Goal: Transaction & Acquisition: Purchase product/service

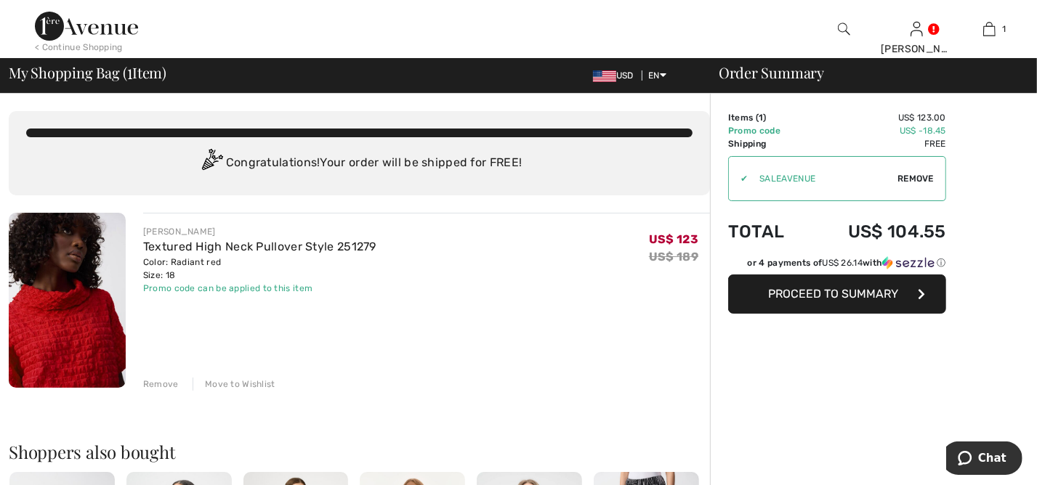
click at [845, 293] on span "Proceed to Summary" at bounding box center [834, 294] width 130 height 14
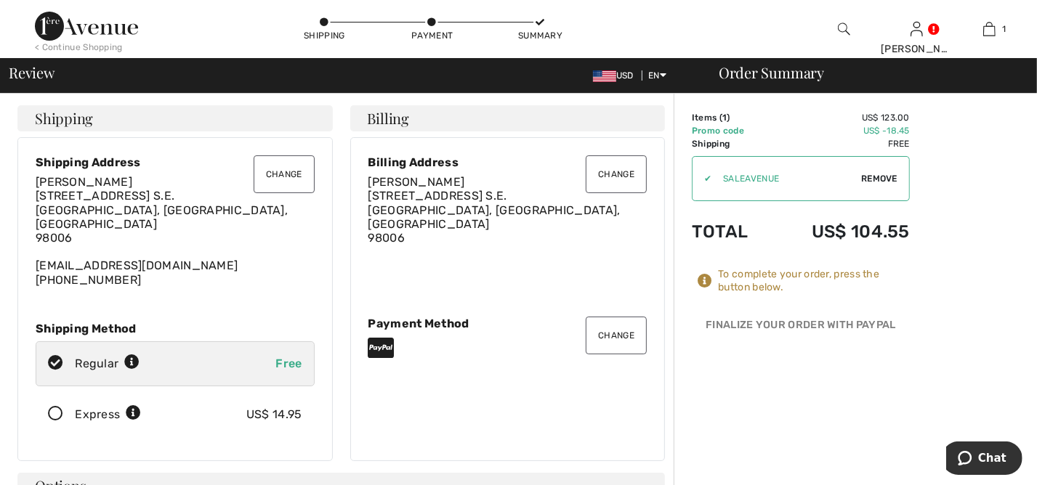
click at [296, 170] on button "Change" at bounding box center [284, 174] width 61 height 38
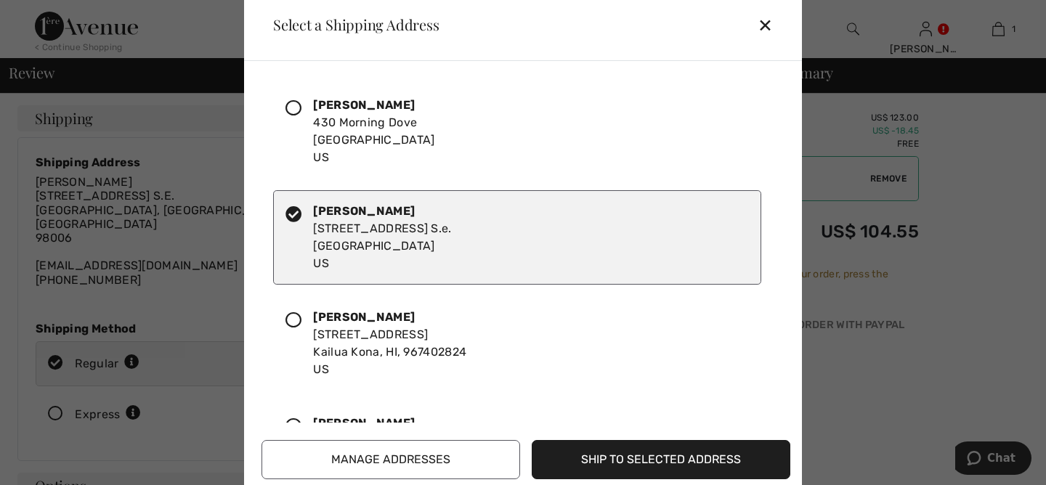
click at [293, 103] on icon at bounding box center [293, 108] width 16 height 16
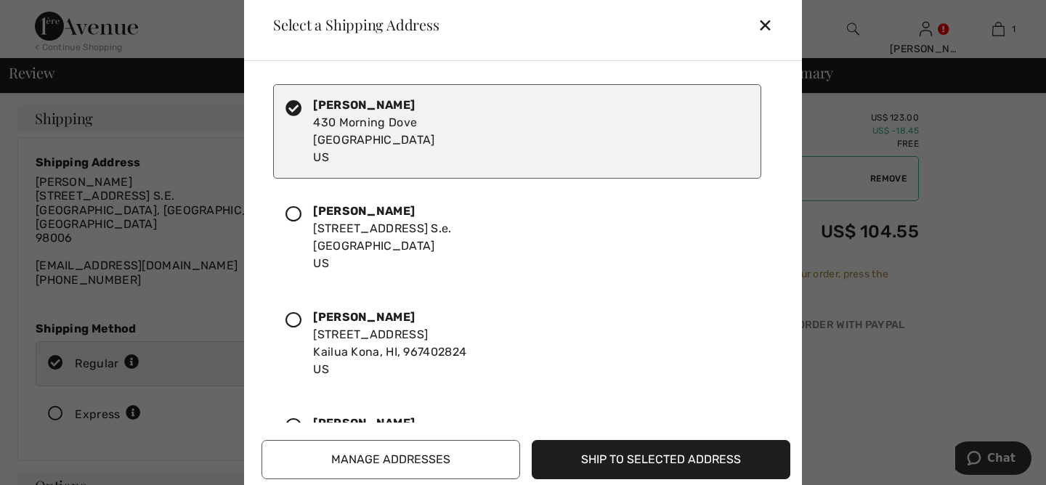
click at [616, 457] on button "Ship to Selected Address" at bounding box center [661, 459] width 259 height 39
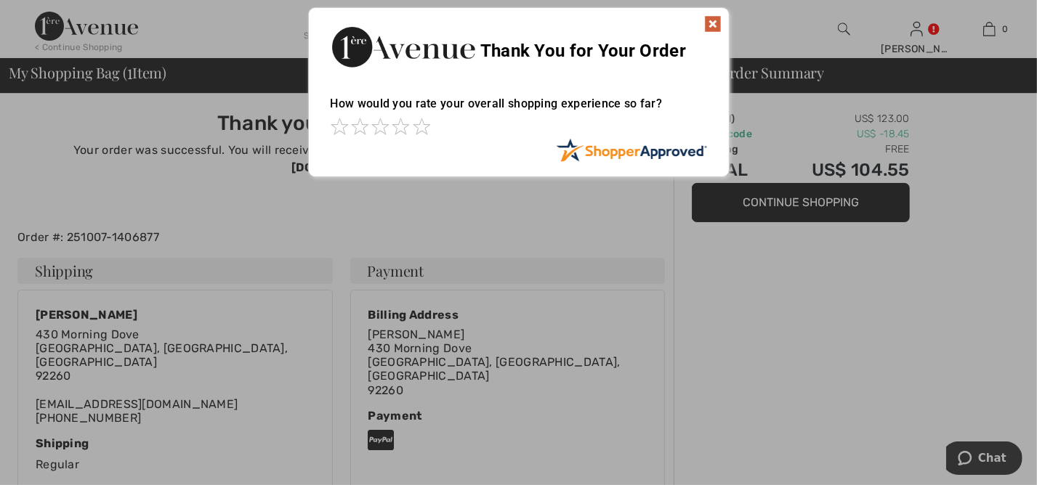
click at [715, 20] on img at bounding box center [712, 23] width 17 height 17
